Goal: Check status: Check status

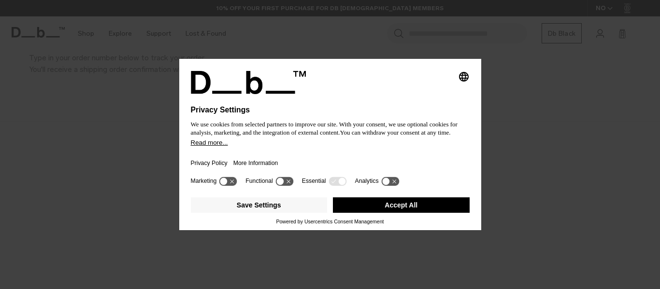
click at [464, 81] on icon "Select language" at bounding box center [464, 77] width 12 height 12
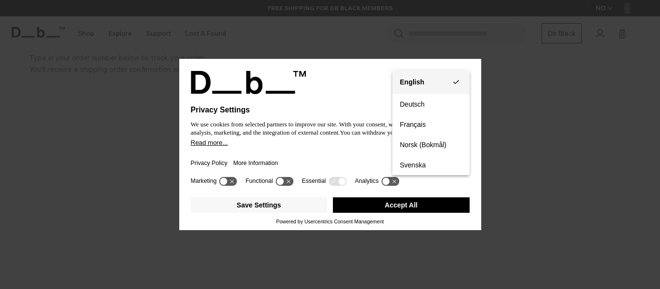
click at [432, 84] on button "English Group 3" at bounding box center [430, 83] width 77 height 24
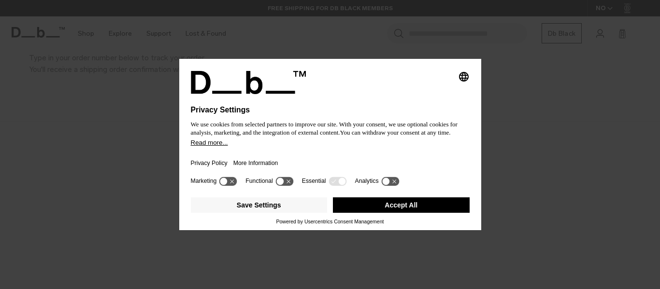
click at [398, 206] on button "Accept All" at bounding box center [401, 205] width 137 height 15
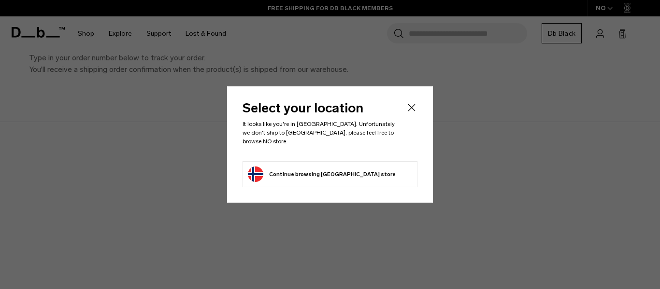
click at [330, 171] on button "Continue browsing [GEOGRAPHIC_DATA] store Continue shopping in [GEOGRAPHIC_DATA]" at bounding box center [322, 174] width 148 height 15
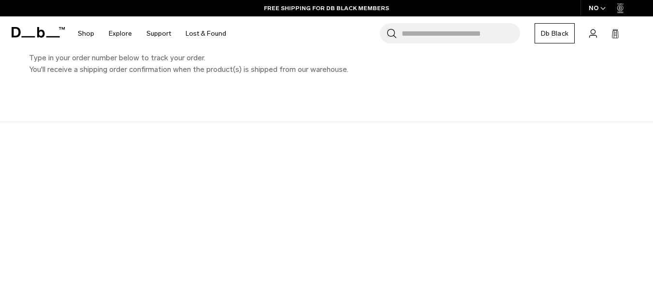
click at [598, 9] on div "NO" at bounding box center [597, 8] width 34 height 16
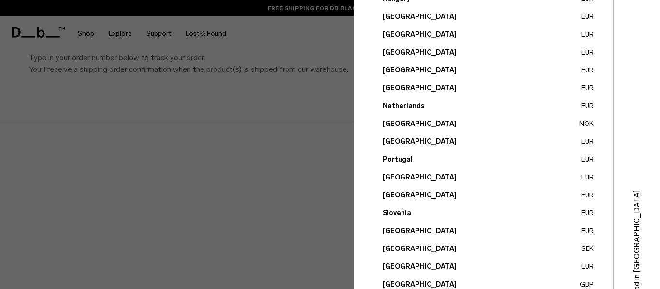
scroll to position [423, 0]
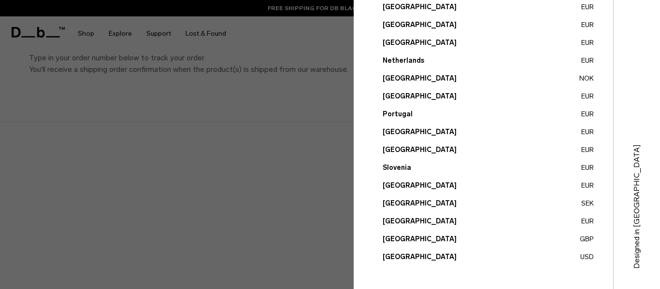
click at [419, 235] on button "[GEOGRAPHIC_DATA] GBP" at bounding box center [488, 239] width 211 height 10
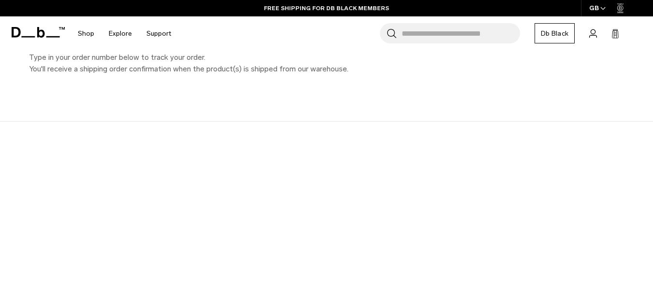
scroll to position [97, 0]
